Goal: Navigation & Orientation: Find specific page/section

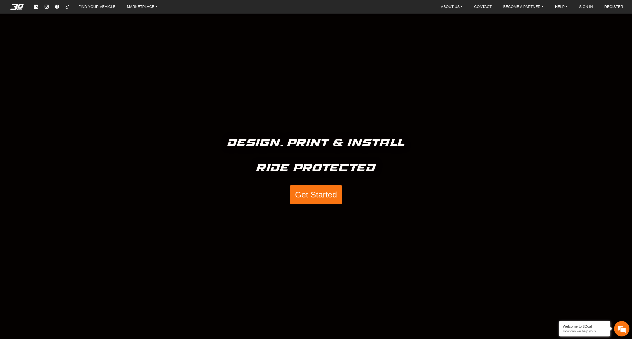
click at [316, 196] on button "Get Started" at bounding box center [316, 194] width 52 height 19
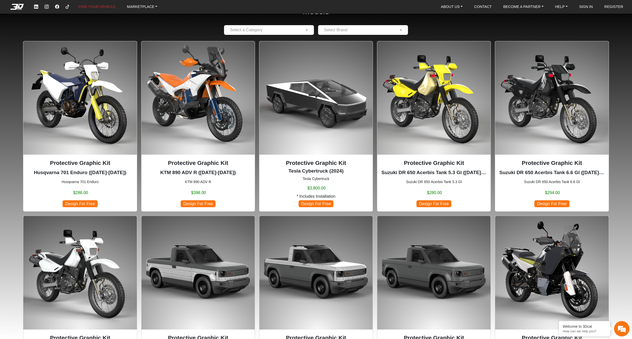
scroll to position [28, 0]
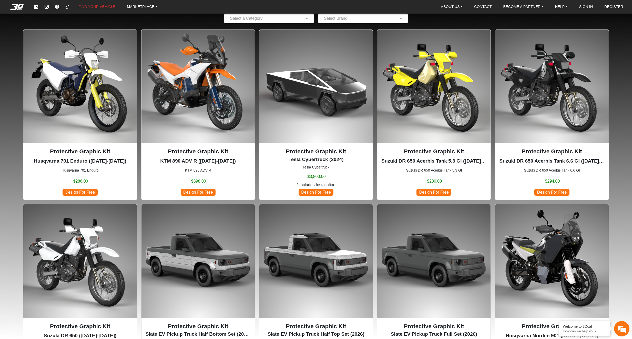
click at [185, 130] on img at bounding box center [197, 86] width 113 height 113
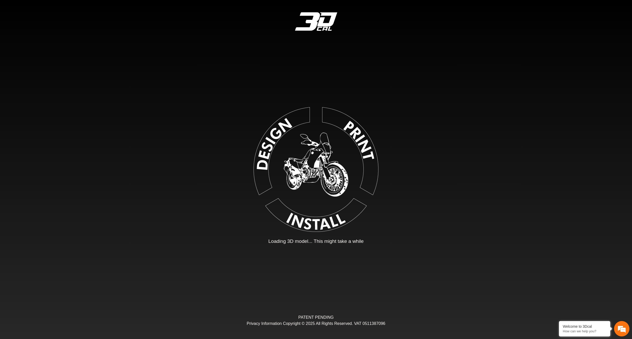
type input "*"
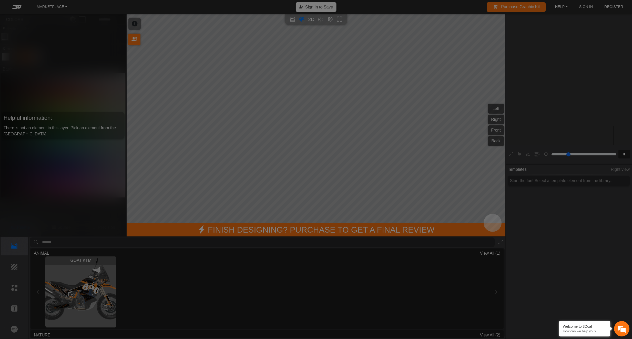
scroll to position [95, 97]
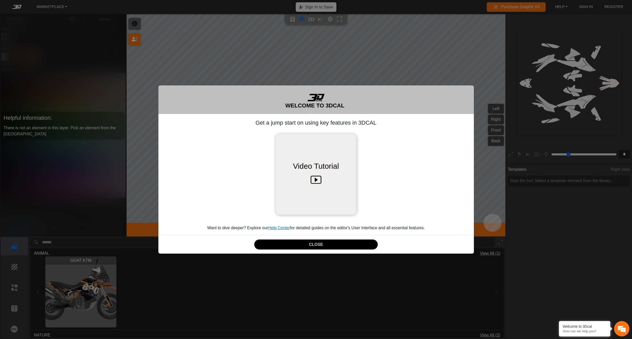
click at [318, 184] on icon at bounding box center [316, 180] width 11 height 16
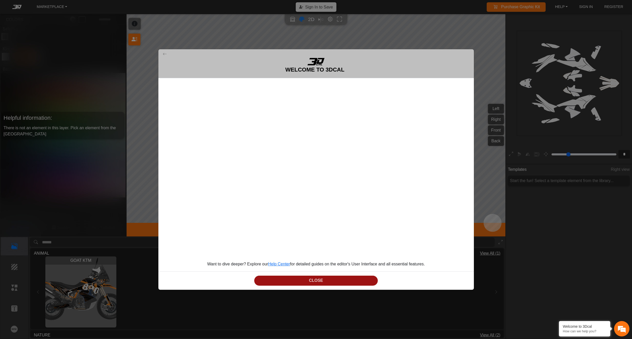
click at [319, 279] on button "CLOSE" at bounding box center [316, 280] width 124 height 10
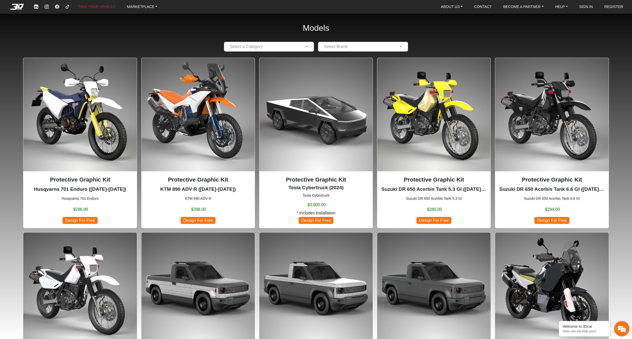
click at [21, 7] on em at bounding box center [17, 7] width 21 height 6
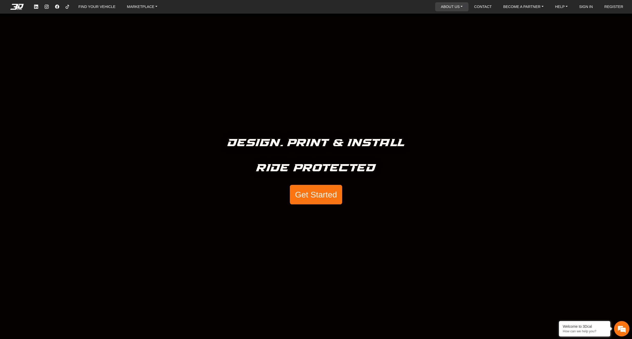
click at [450, 8] on link "ABOUT US" at bounding box center [452, 6] width 26 height 9
click at [516, 8] on link "BECOME A PARTNER" at bounding box center [523, 6] width 44 height 9
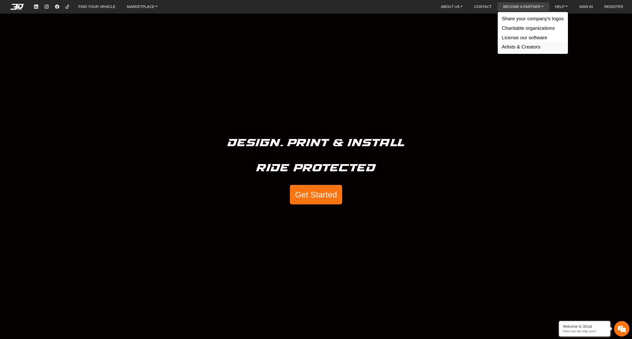
click at [519, 46] on button "Artists & Creators" at bounding box center [533, 46] width 70 height 9
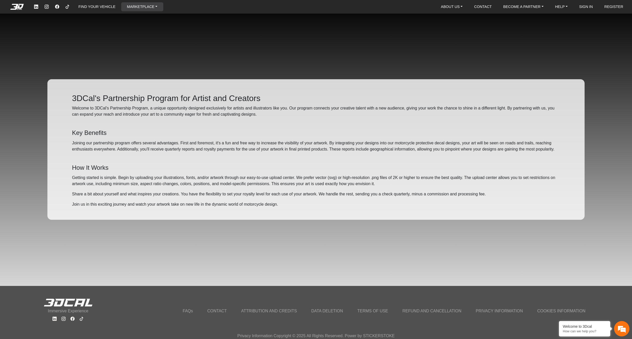
click at [140, 6] on link "MARKETPLACE" at bounding box center [142, 6] width 35 height 9
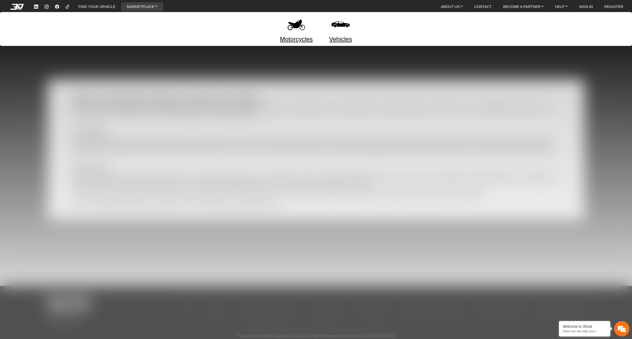
click at [290, 37] on link "Motorcycles" at bounding box center [296, 39] width 33 height 9
